Goal: Task Accomplishment & Management: Manage account settings

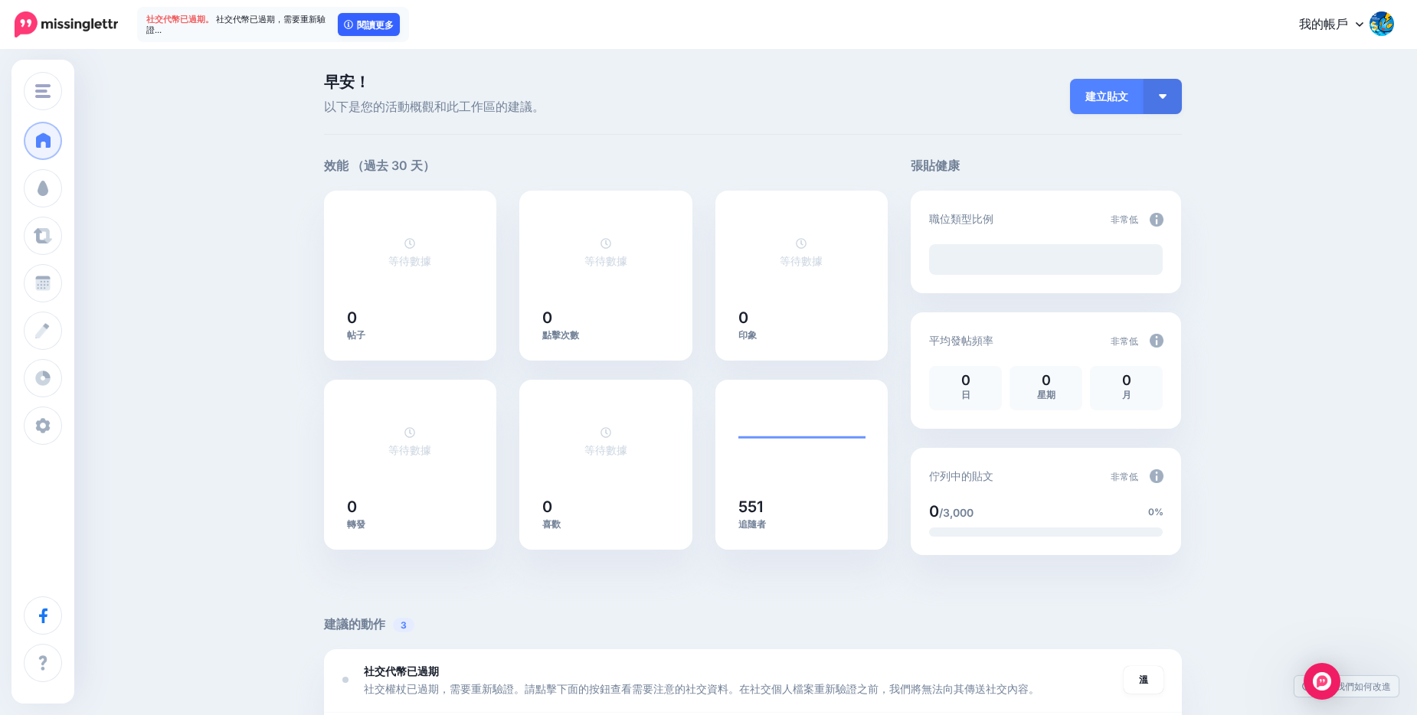
click at [372, 21] on font "閱讀更多" at bounding box center [375, 25] width 37 height 9
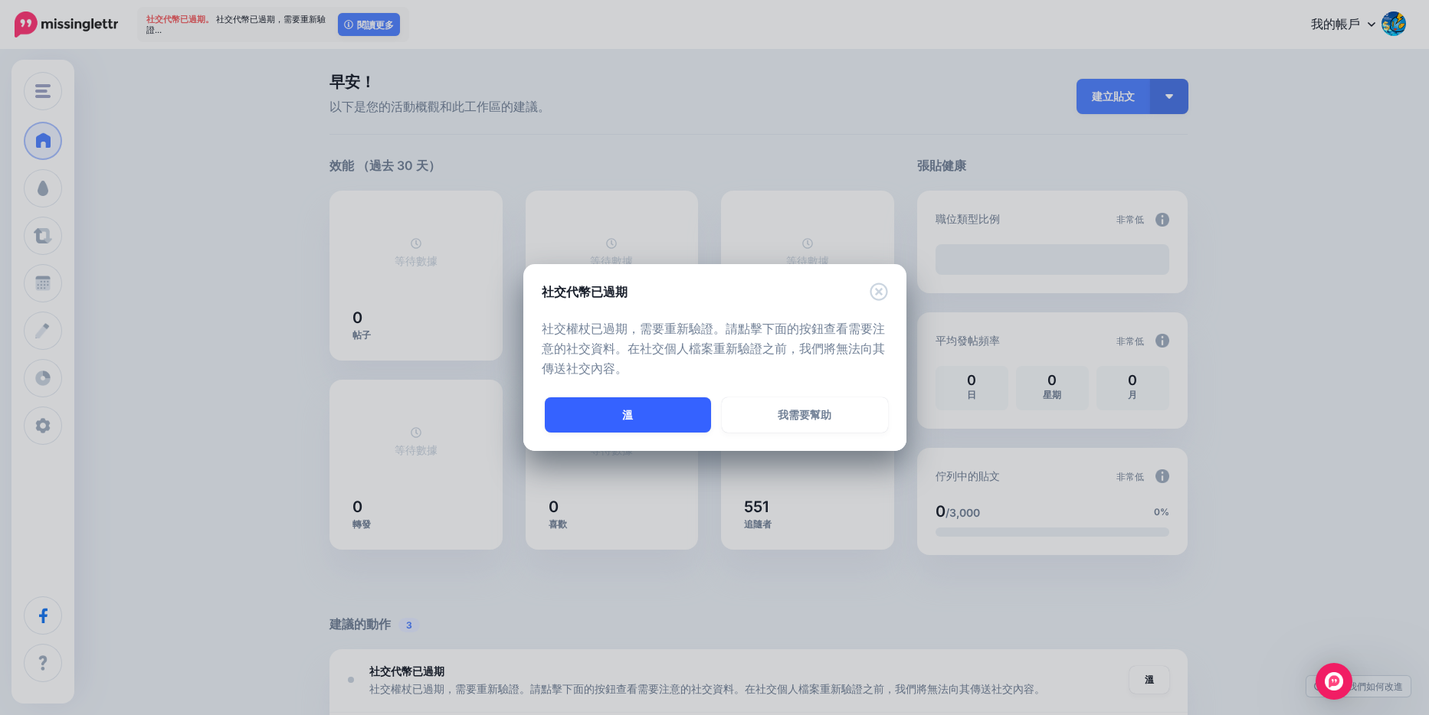
click at [591, 414] on link "溫" at bounding box center [628, 415] width 166 height 35
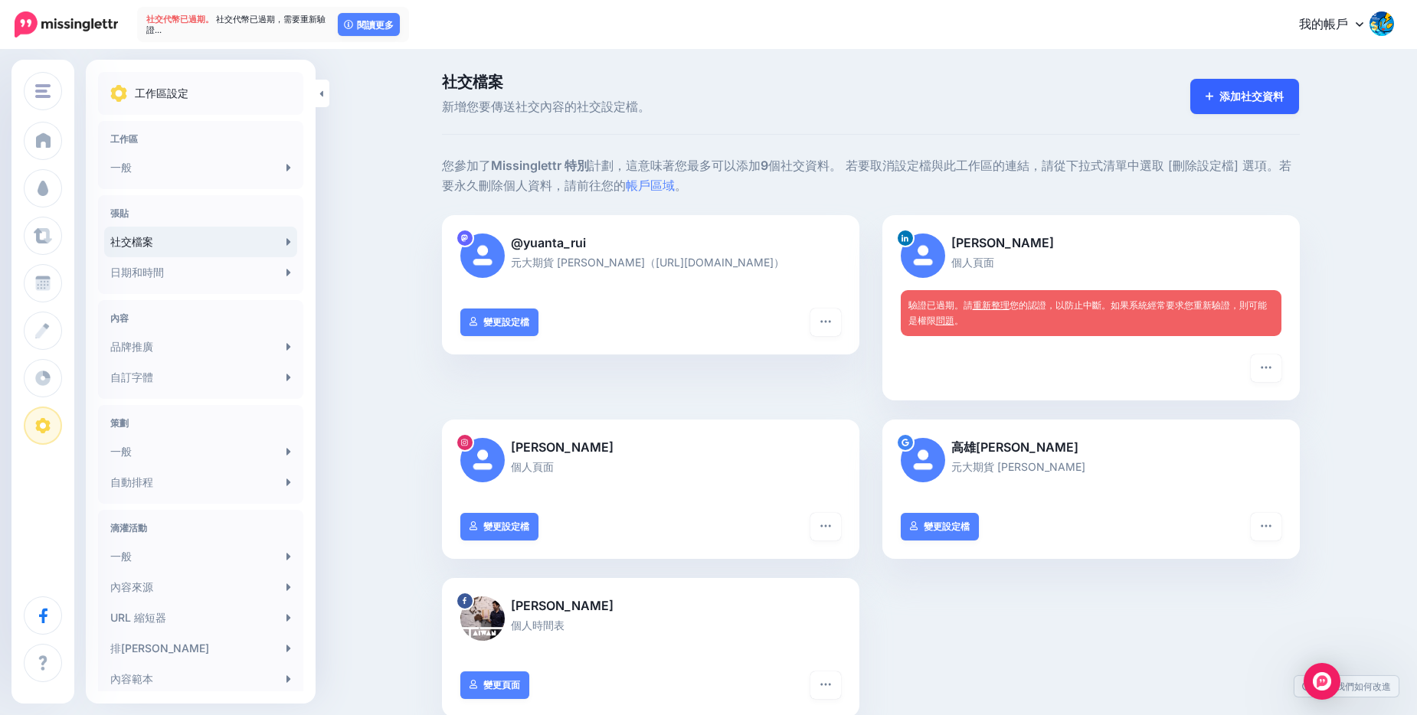
click at [1227, 109] on link "添加社交資料" at bounding box center [1245, 96] width 110 height 35
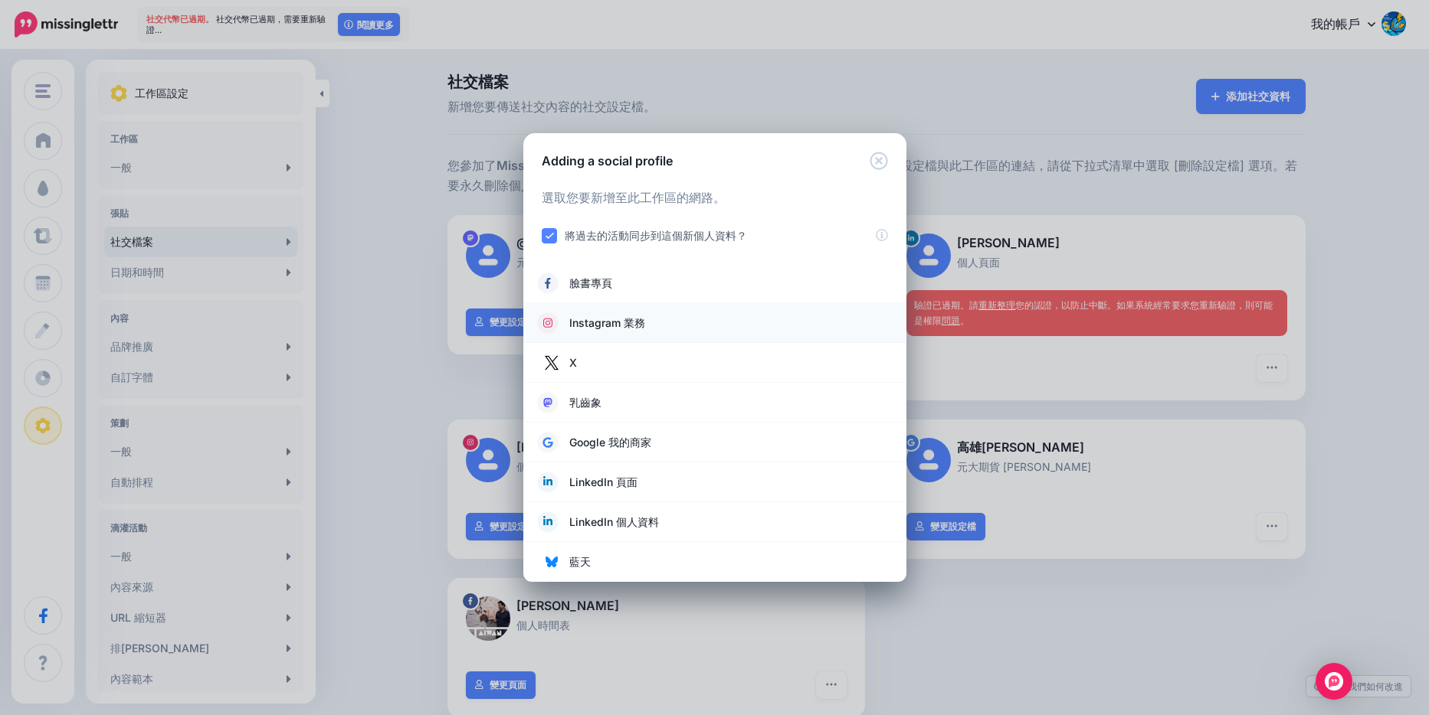
click at [663, 328] on link "Instagram 業務" at bounding box center [715, 323] width 352 height 21
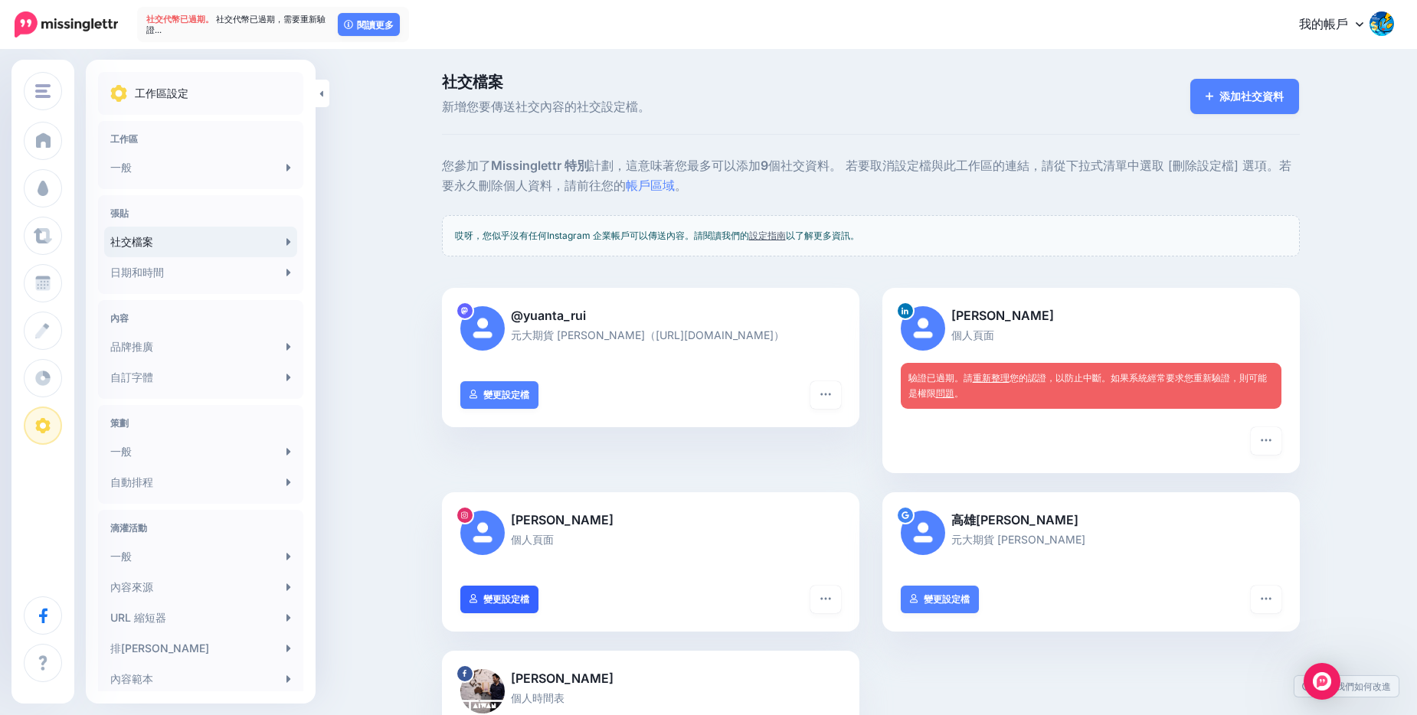
click at [529, 596] on font "變更設定檔" at bounding box center [506, 599] width 46 height 9
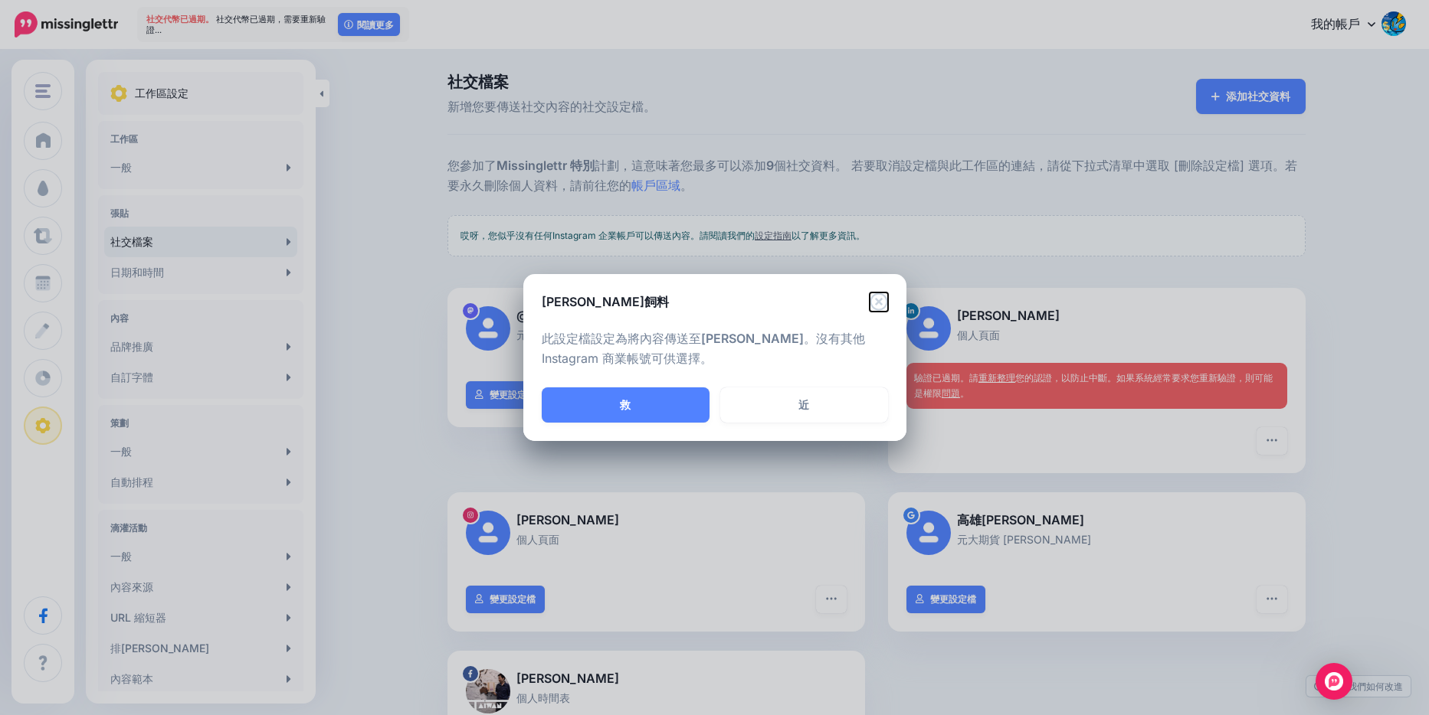
click at [882, 296] on icon "近" at bounding box center [878, 302] width 18 height 18
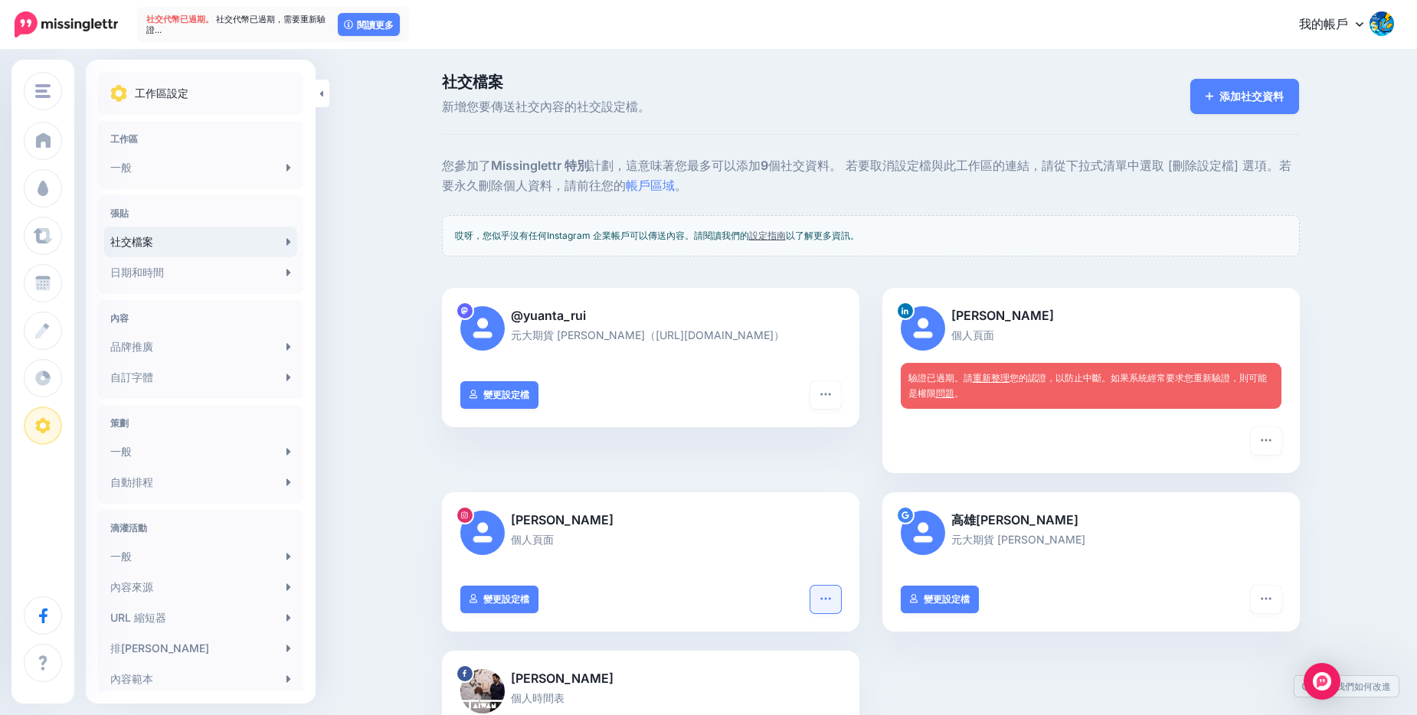
click at [829, 604] on icon "button" at bounding box center [826, 599] width 12 height 12
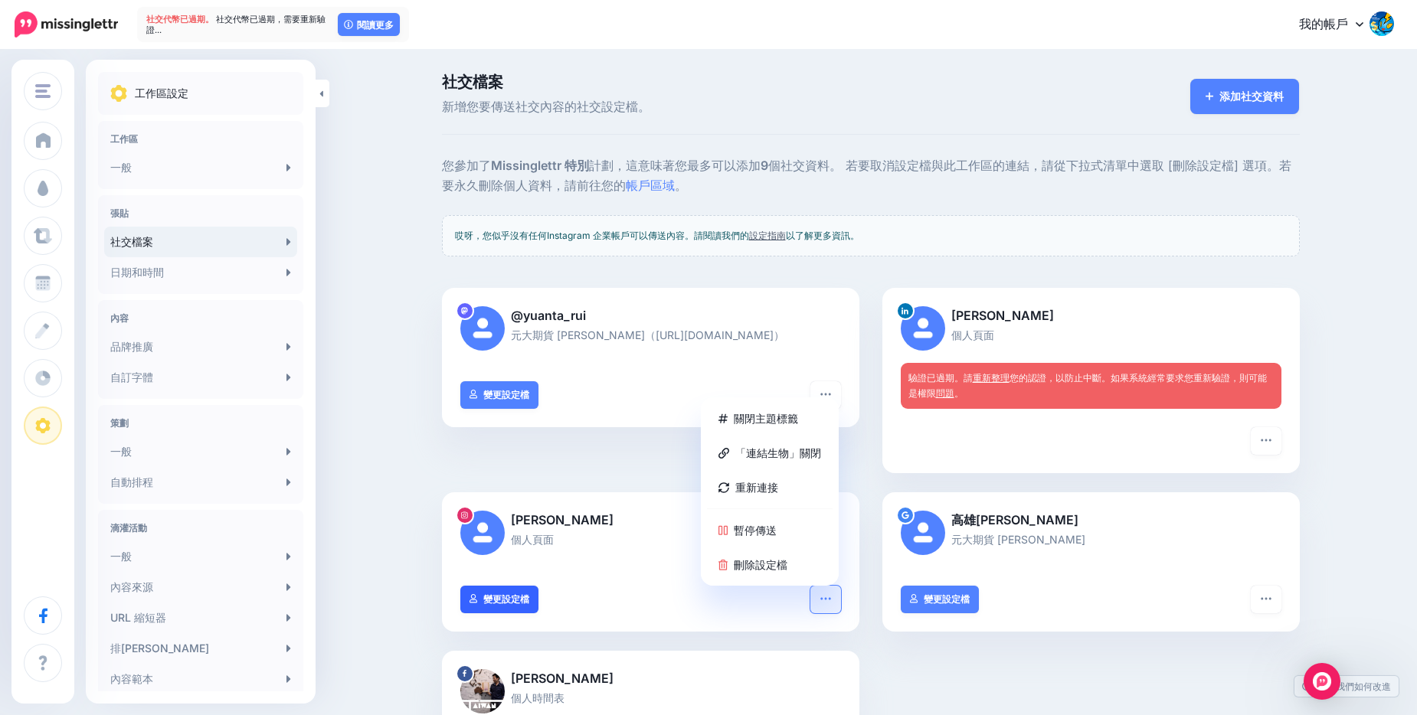
click at [539, 594] on link "變更設定檔" at bounding box center [499, 600] width 79 height 28
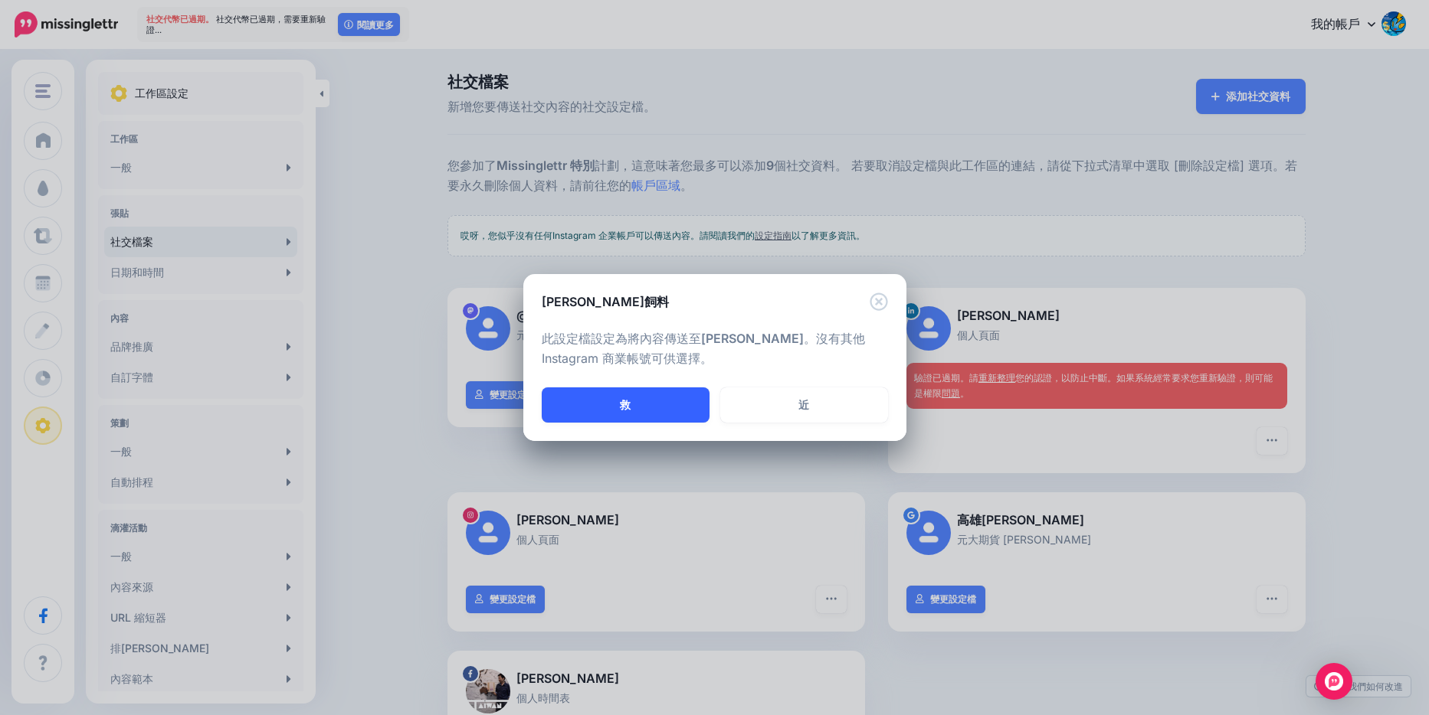
click at [630, 394] on button "救" at bounding box center [626, 405] width 168 height 35
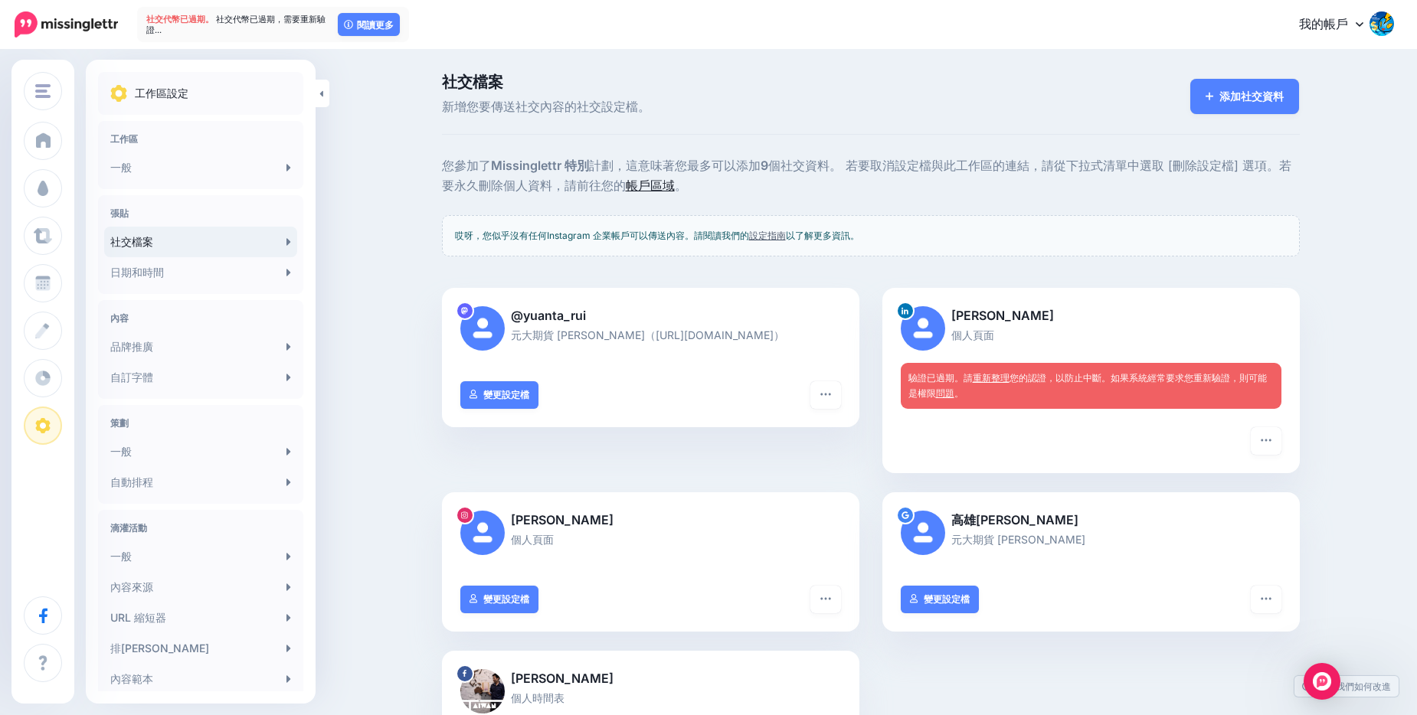
click at [663, 190] on link "帳戶區域" at bounding box center [650, 185] width 49 height 15
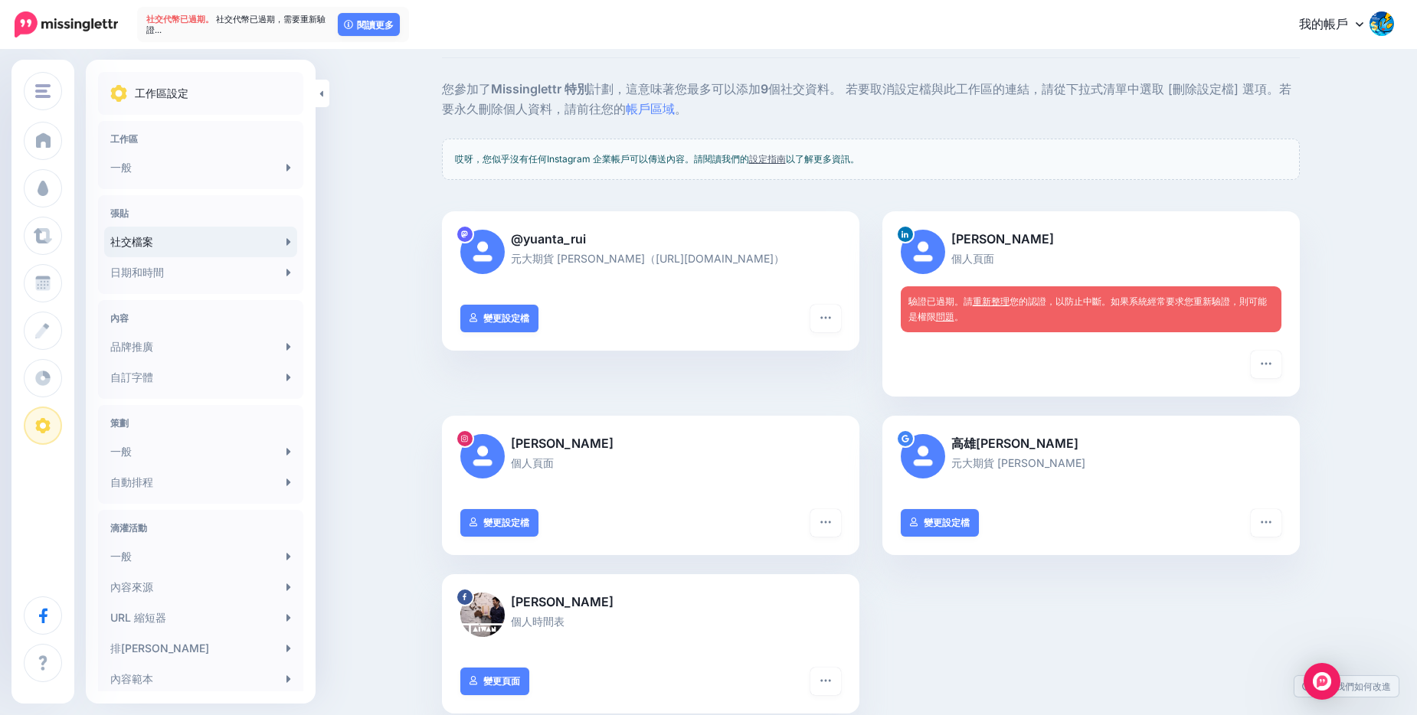
scroll to position [153, 0]
